Goal: Find specific page/section: Find specific page/section

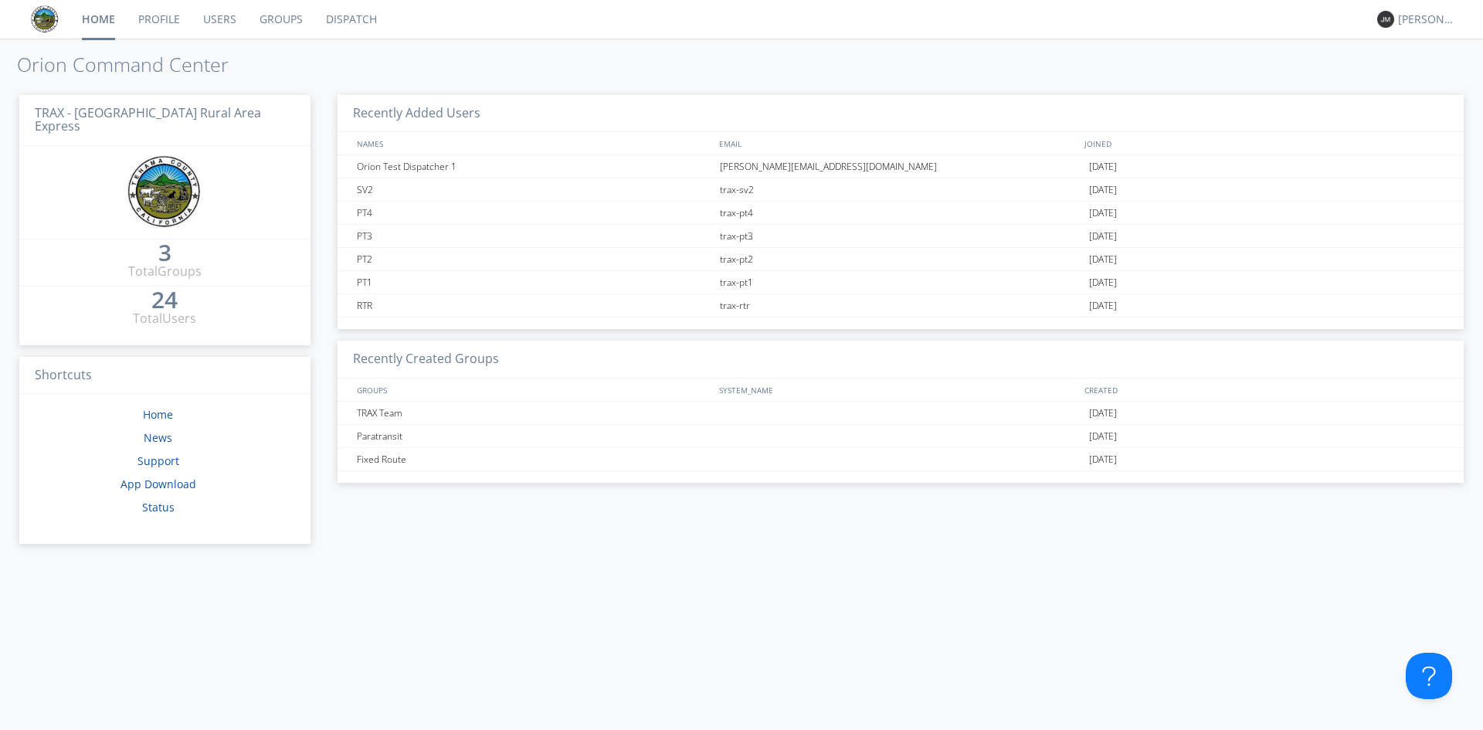
click at [352, 20] on link "Dispatch" at bounding box center [351, 19] width 74 height 39
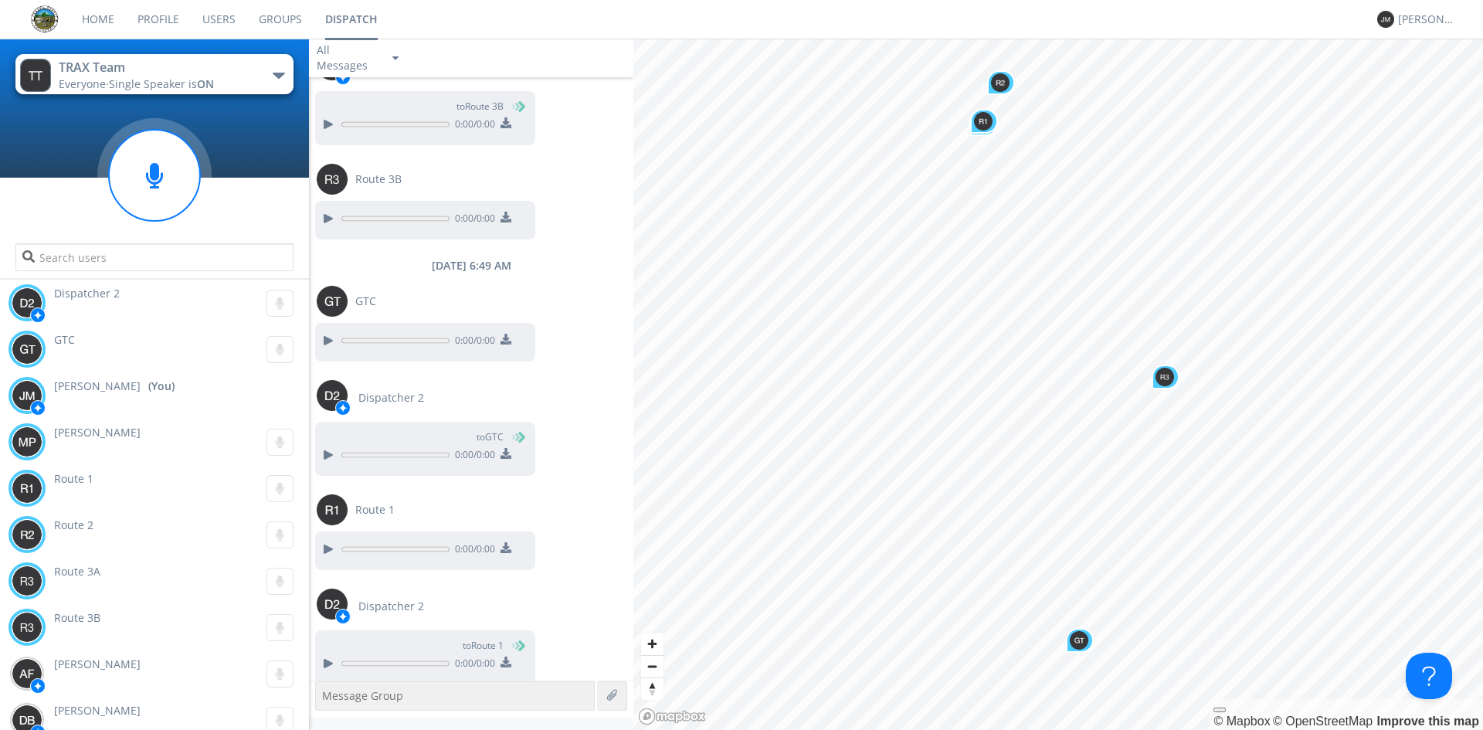
scroll to position [965, 0]
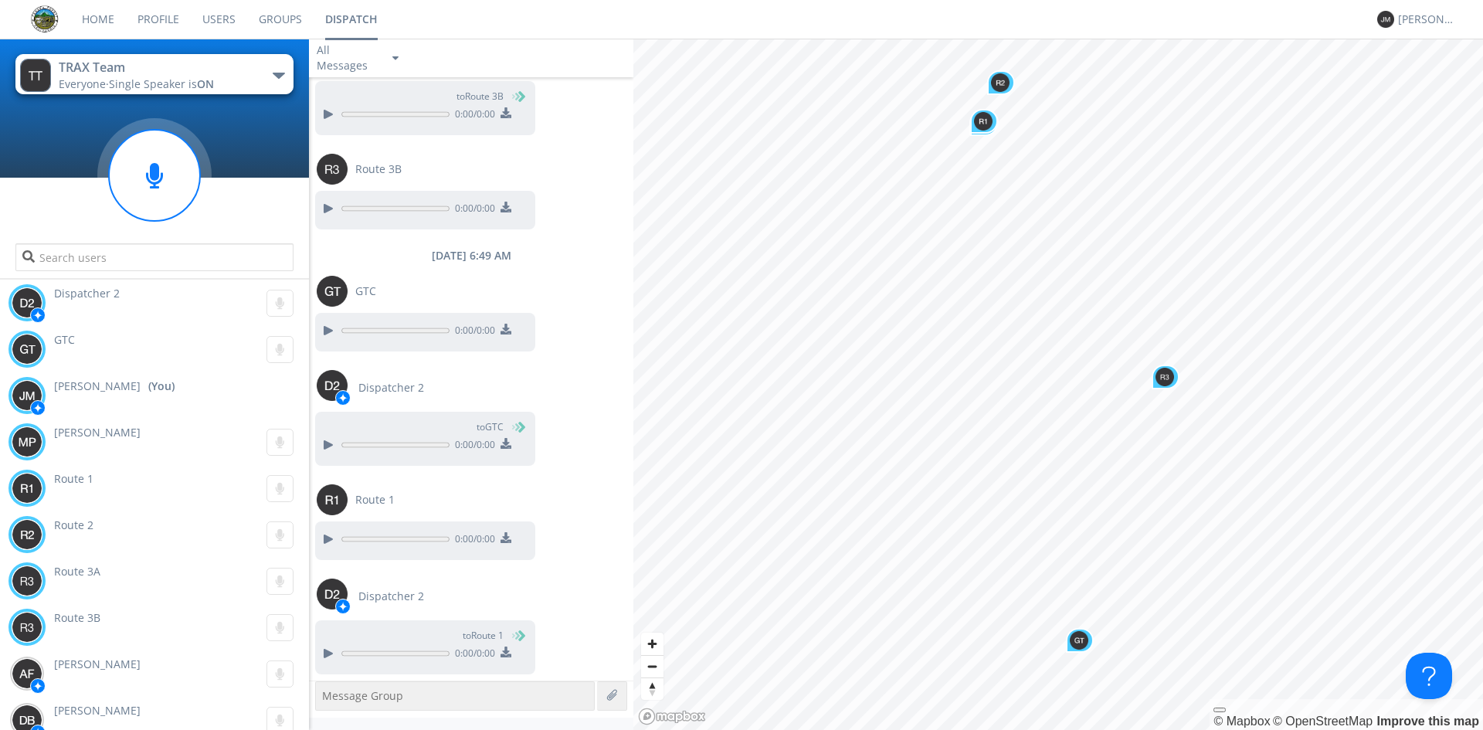
click at [173, 66] on div "TRAX Team" at bounding box center [146, 68] width 174 height 18
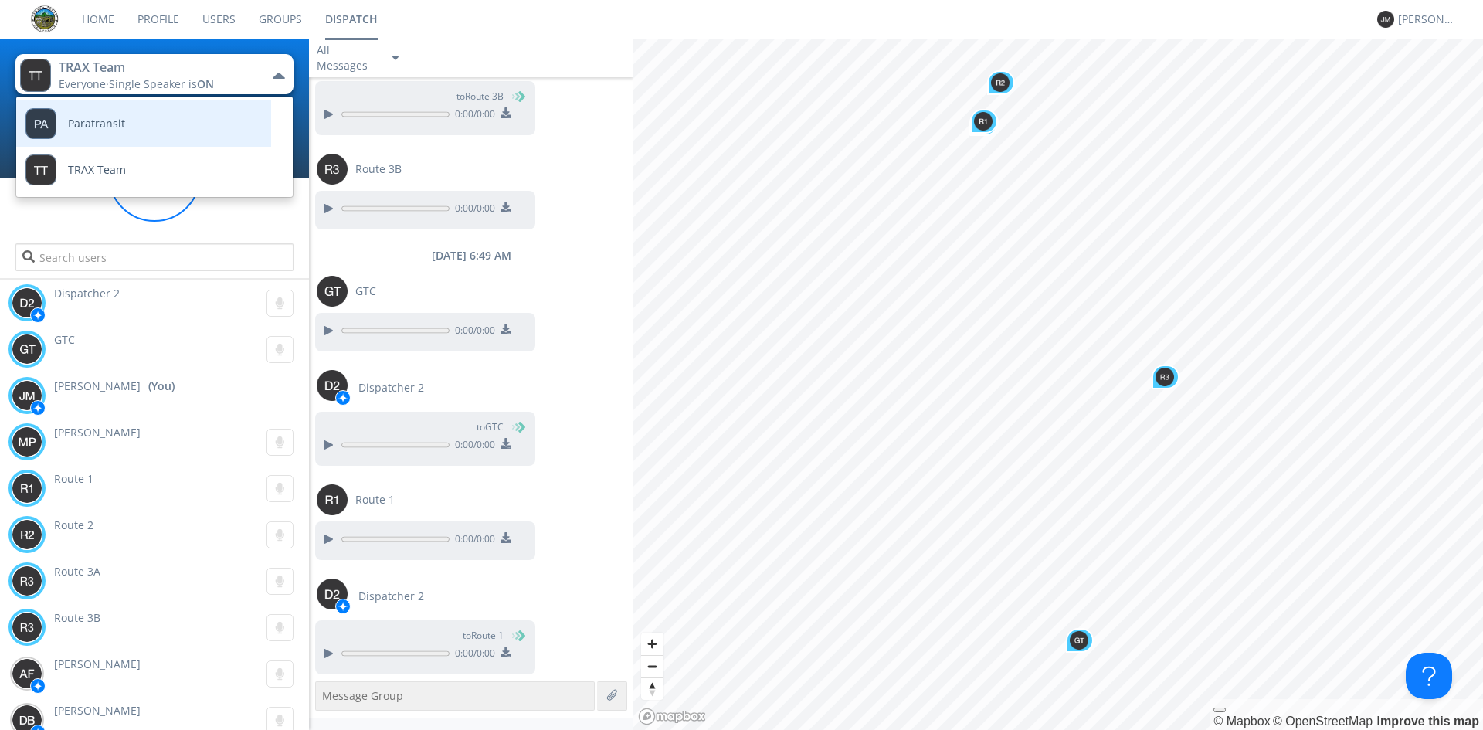
click at [123, 118] on span "Paratransit" at bounding box center [96, 124] width 57 height 12
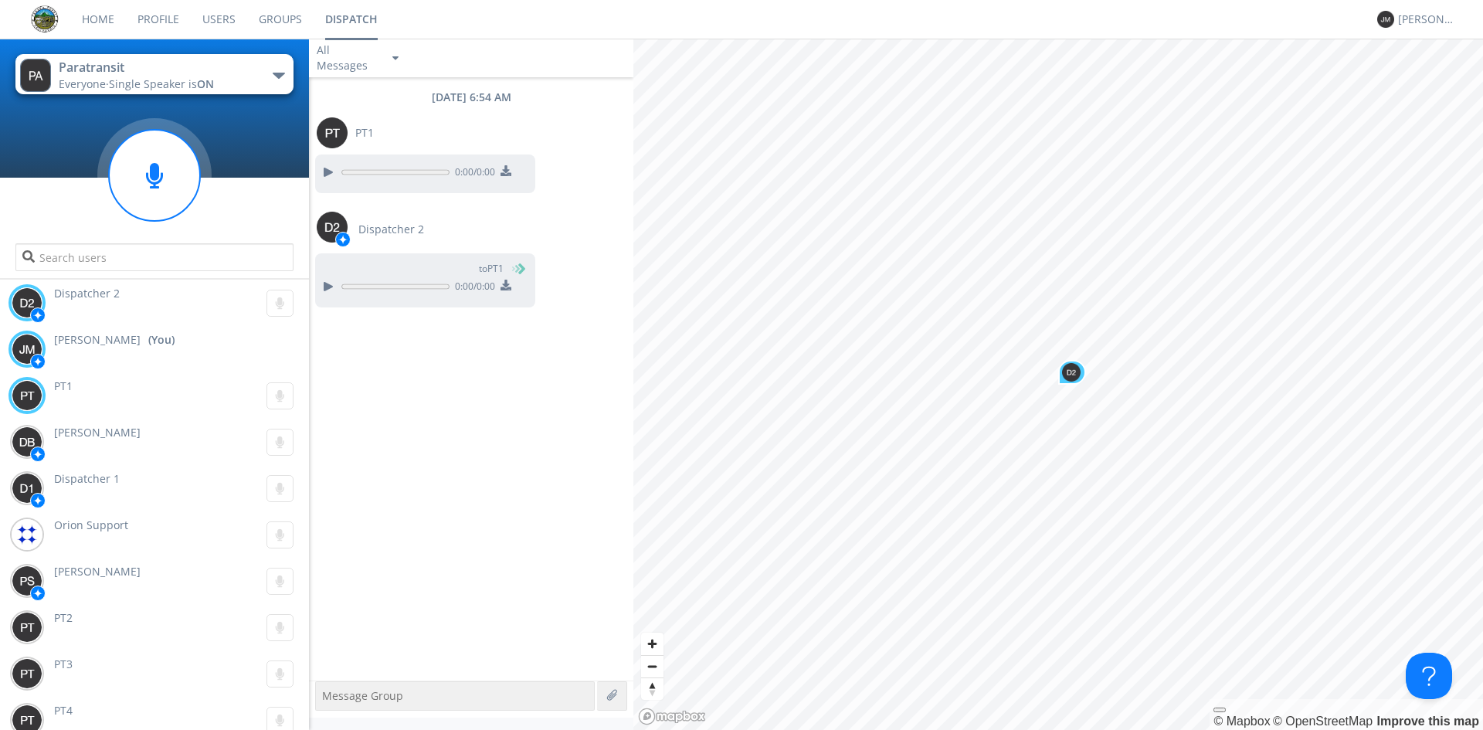
click at [268, 77] on button "Paratransit Everyone · Single Speaker is ON" at bounding box center [154, 74] width 278 height 40
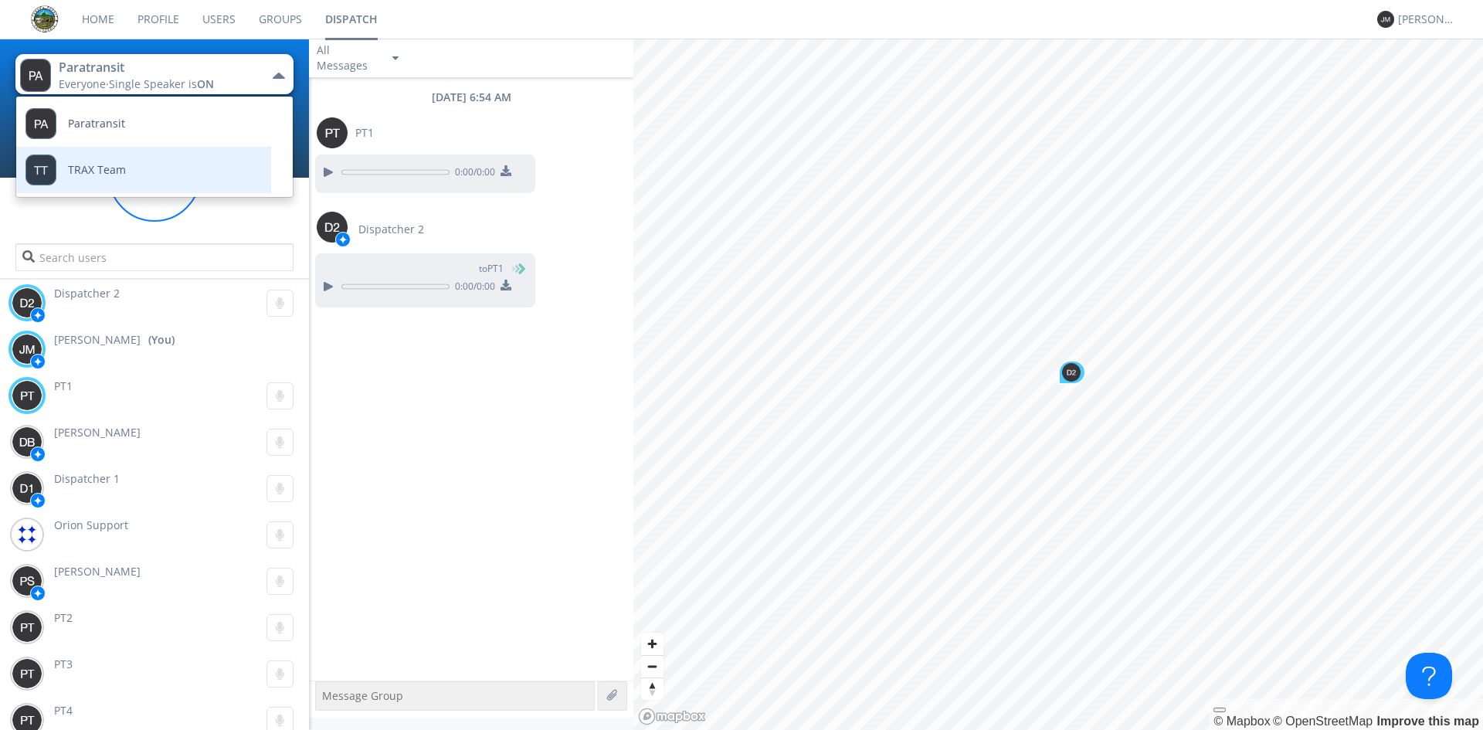
click at [236, 168] on link "TRAX Team" at bounding box center [132, 170] width 232 height 46
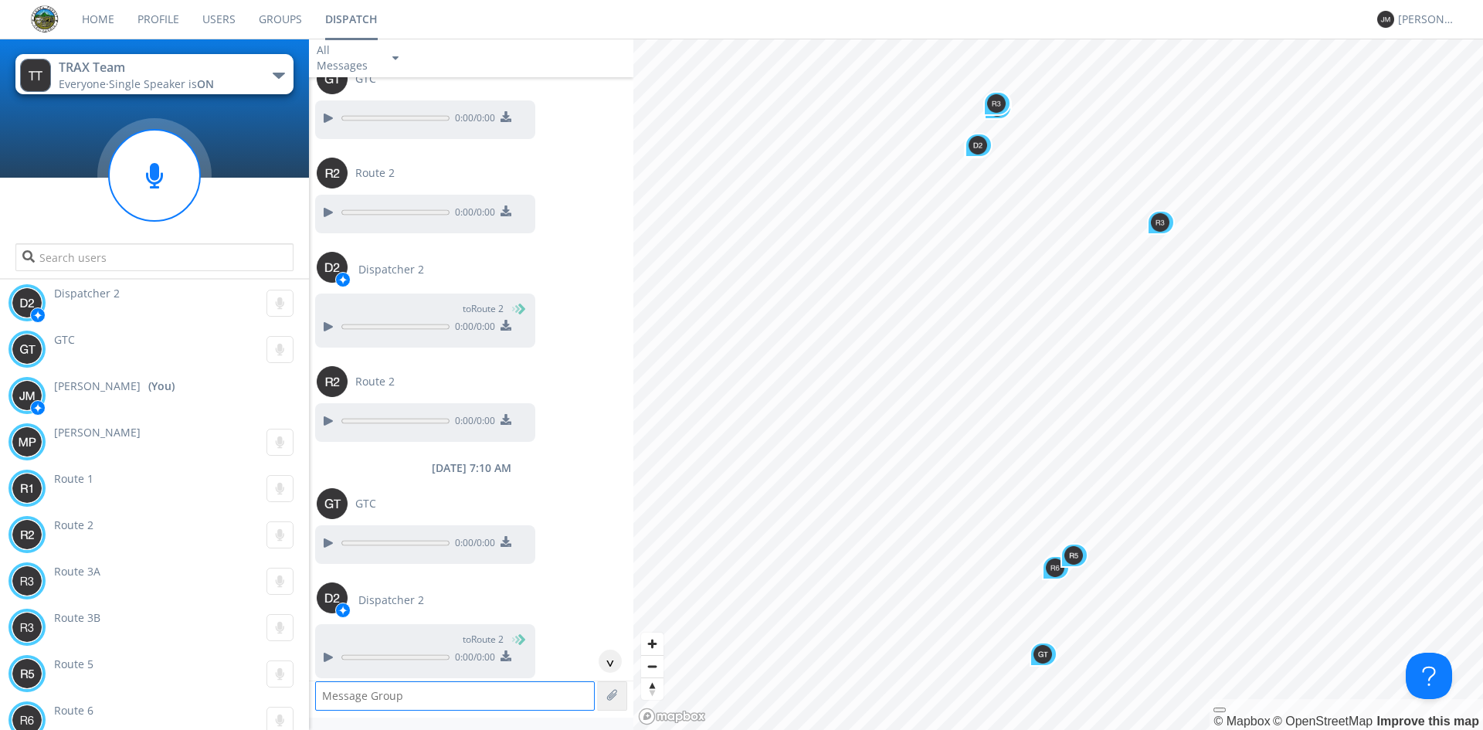
scroll to position [1948, 0]
